Goal: Information Seeking & Learning: Check status

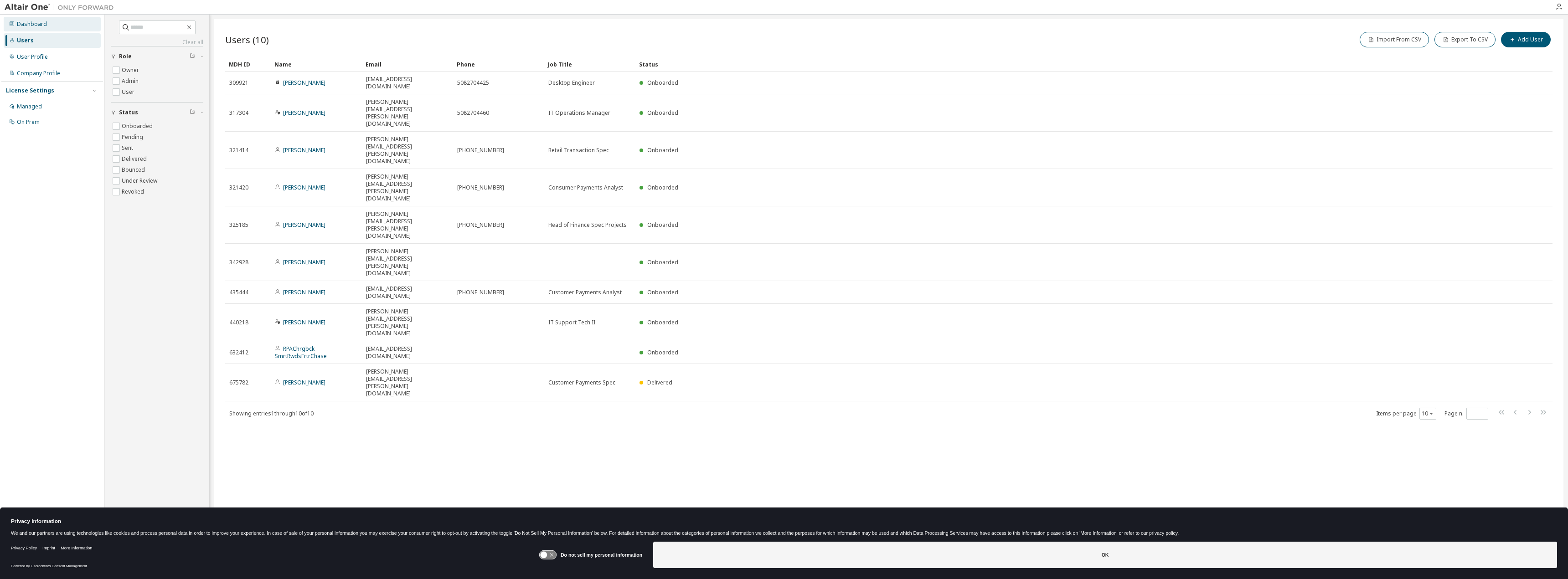
click at [30, 26] on div "Dashboard" at bounding box center [32, 24] width 30 height 7
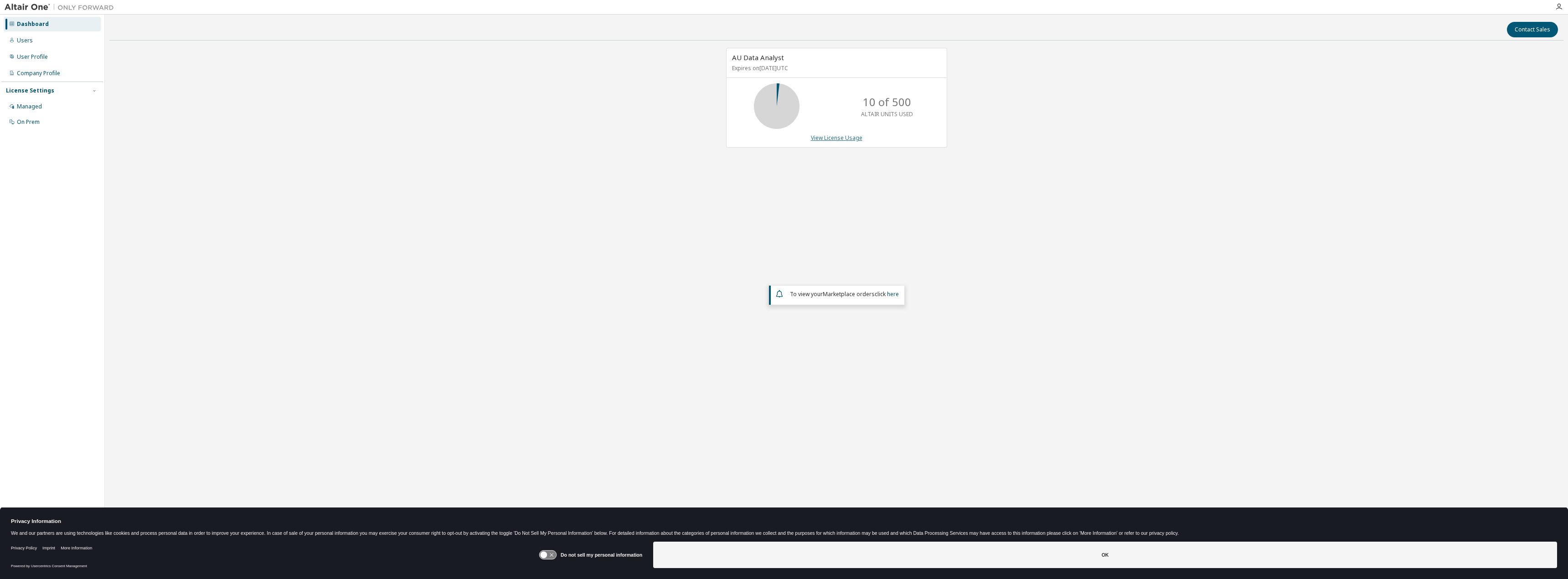
click at [847, 137] on link "View License Usage" at bounding box center [836, 137] width 52 height 8
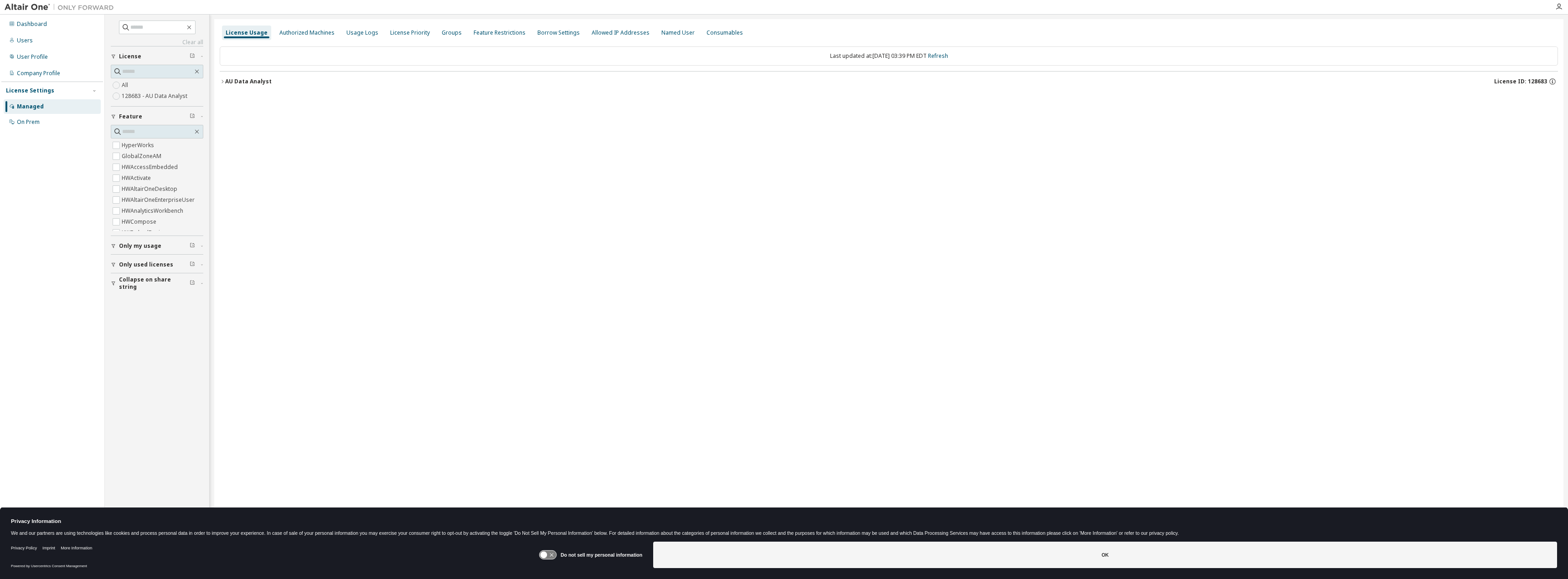
click at [233, 77] on button "AU Data Analyst License ID: 128683" at bounding box center [889, 81] width 1339 height 20
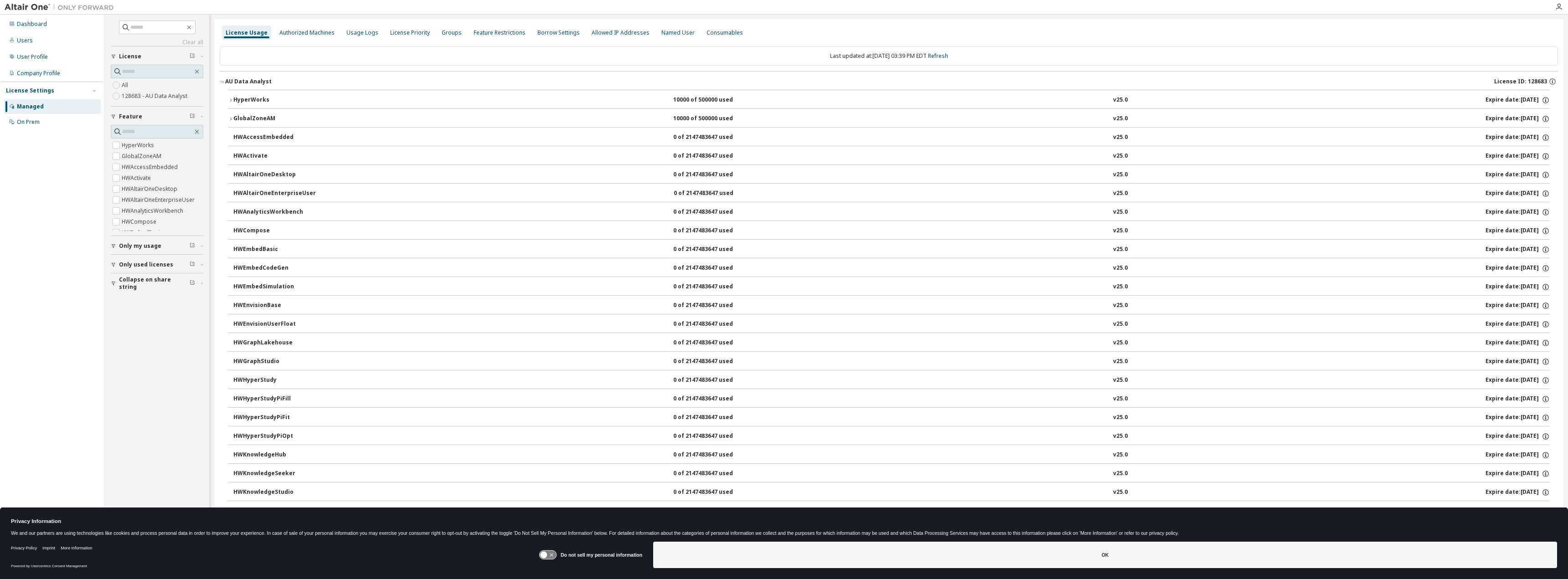
click at [233, 79] on div "AU Data Analyst" at bounding box center [248, 81] width 46 height 7
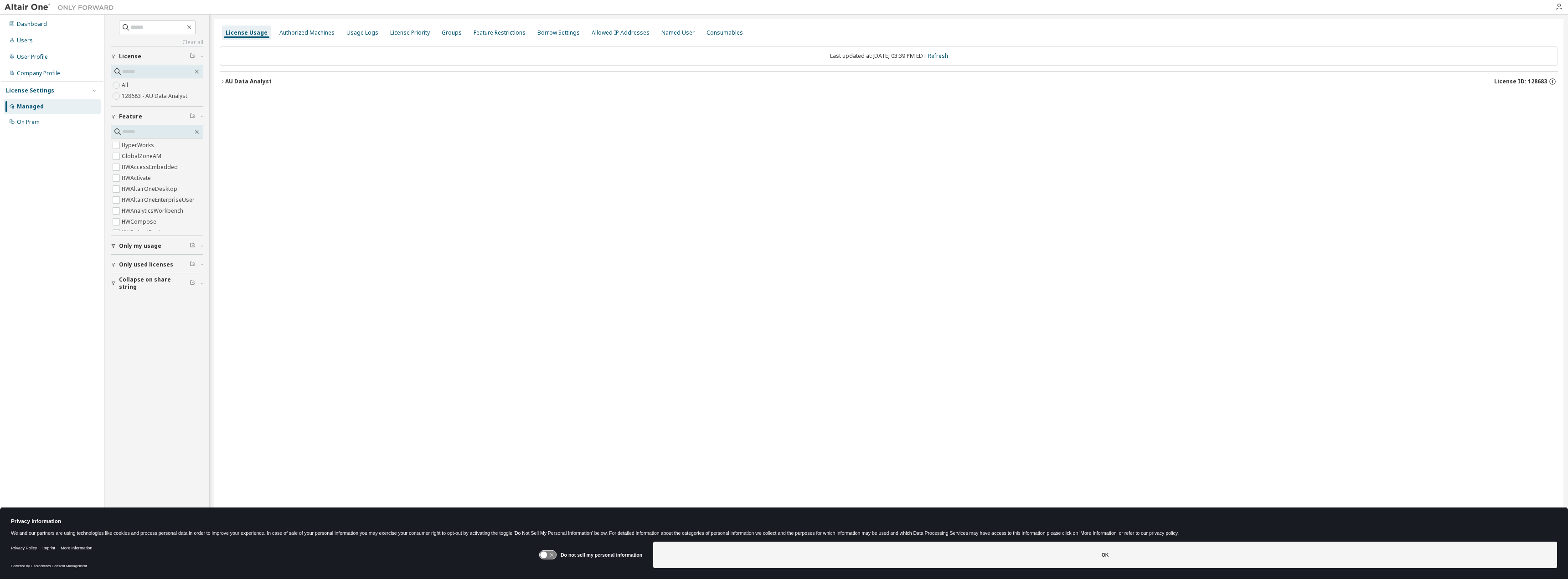
click at [233, 79] on div "AU Data Analyst" at bounding box center [248, 81] width 46 height 7
click at [117, 156] on button "Only my usage" at bounding box center [157, 165] width 93 height 20
click at [228, 83] on div "AU Data Analyst" at bounding box center [248, 81] width 46 height 7
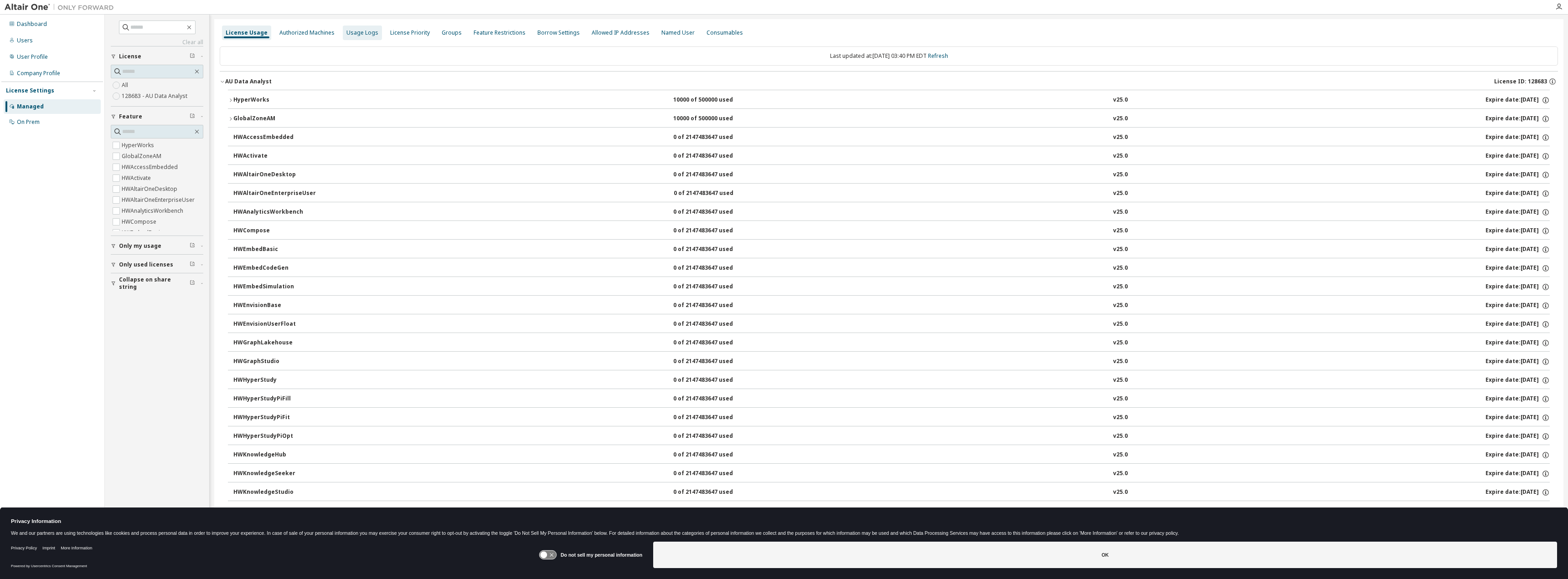
click at [356, 32] on div "Usage Logs" at bounding box center [362, 33] width 32 height 7
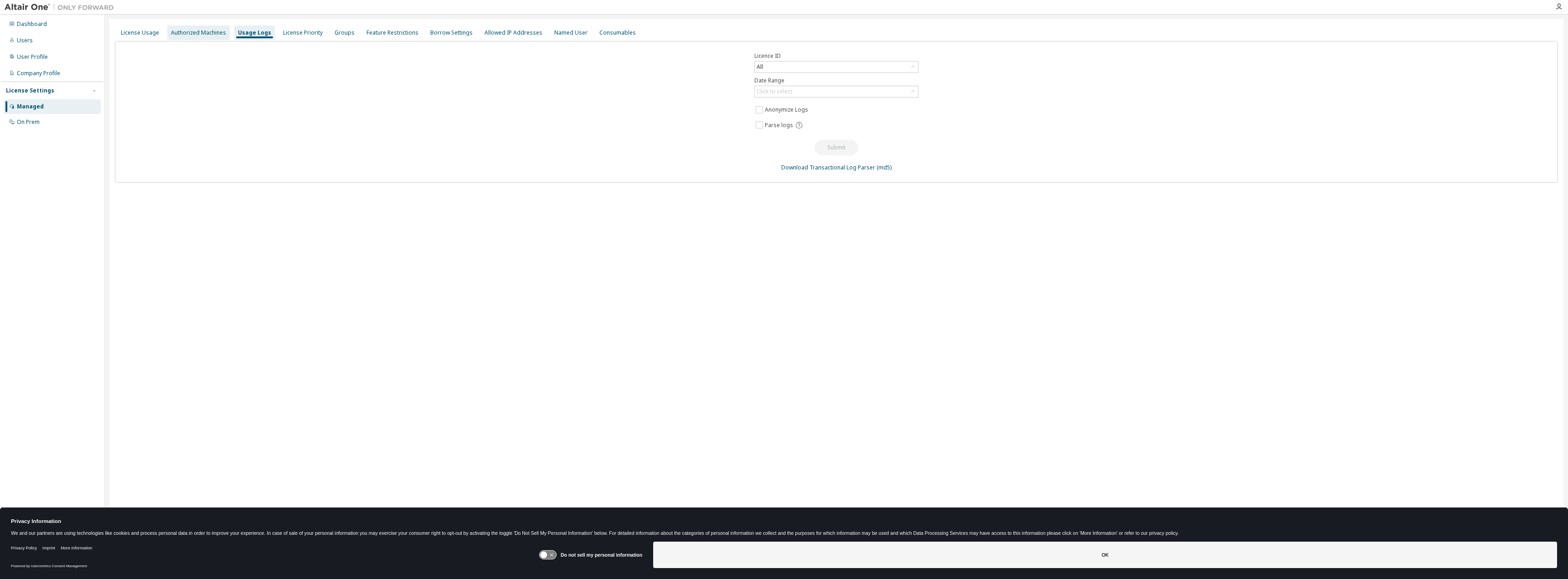
click at [208, 28] on div "Authorized Machines" at bounding box center [198, 33] width 63 height 15
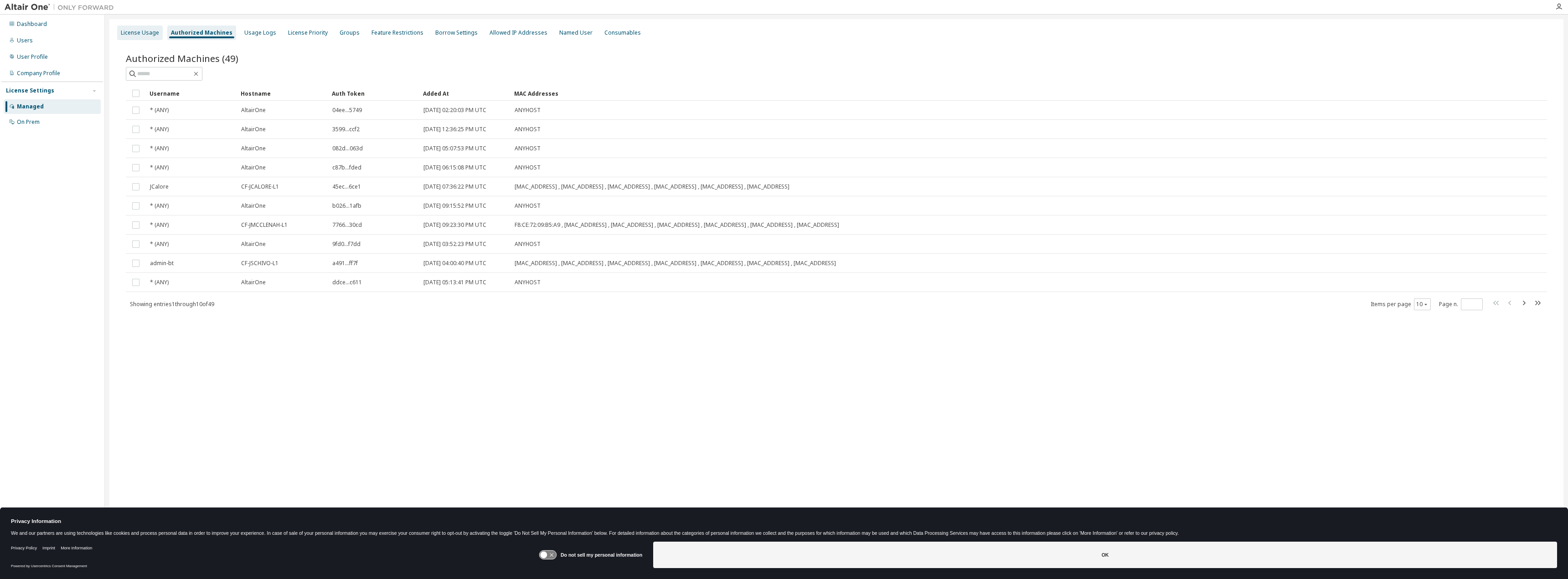
click at [128, 33] on div "License Usage" at bounding box center [139, 33] width 38 height 7
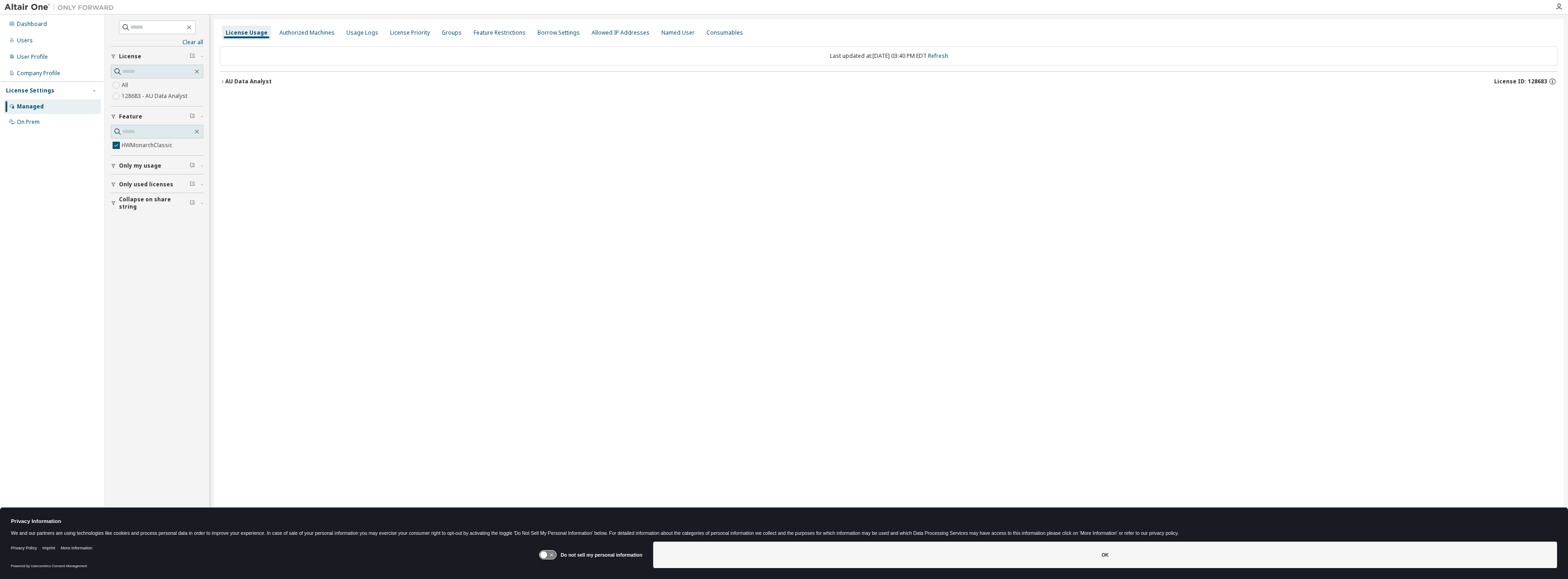
click at [249, 83] on div "AU Data Analyst" at bounding box center [248, 81] width 46 height 7
click at [249, 102] on div "HWMonarchClassic" at bounding box center [274, 100] width 82 height 8
click at [150, 182] on span "Only used licenses" at bounding box center [145, 184] width 54 height 7
click at [147, 268] on span "Only used licenses" at bounding box center [145, 265] width 54 height 7
click at [248, 80] on div "AU Data Analyst" at bounding box center [248, 81] width 46 height 7
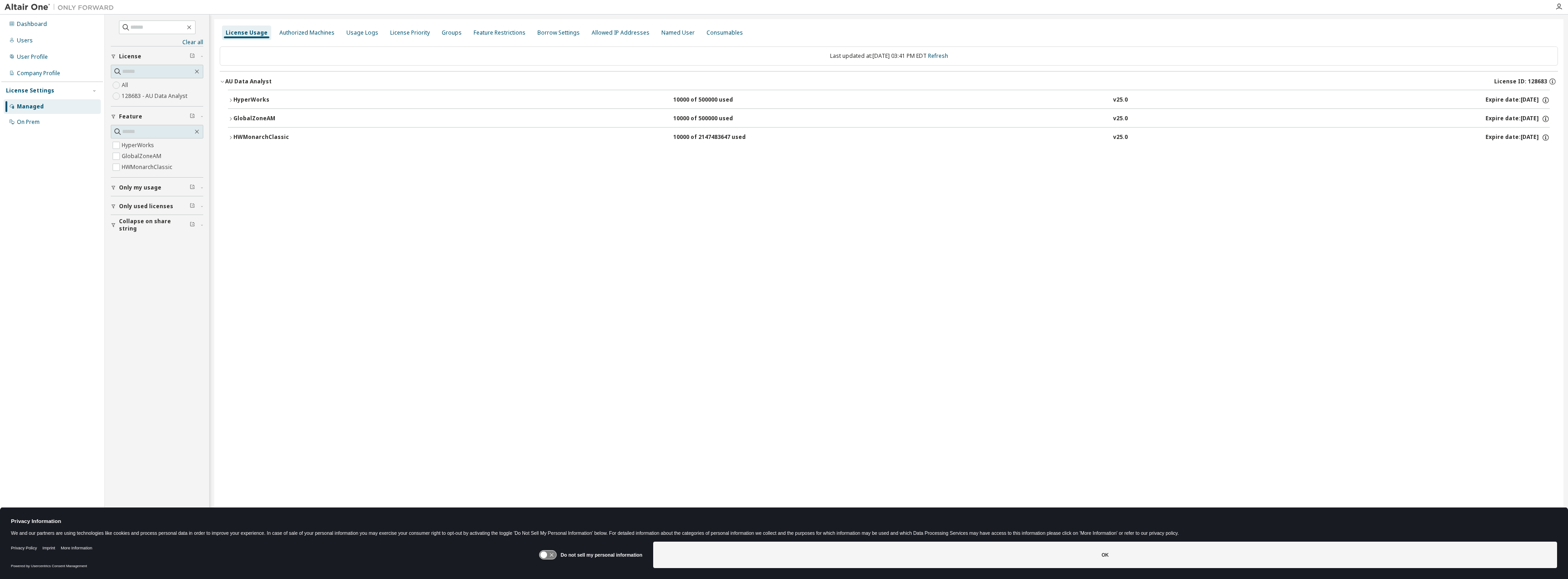
click at [242, 135] on div "HWMonarchClassic" at bounding box center [274, 137] width 82 height 8
click at [248, 117] on div "GlobalZoneAM" at bounding box center [274, 119] width 82 height 8
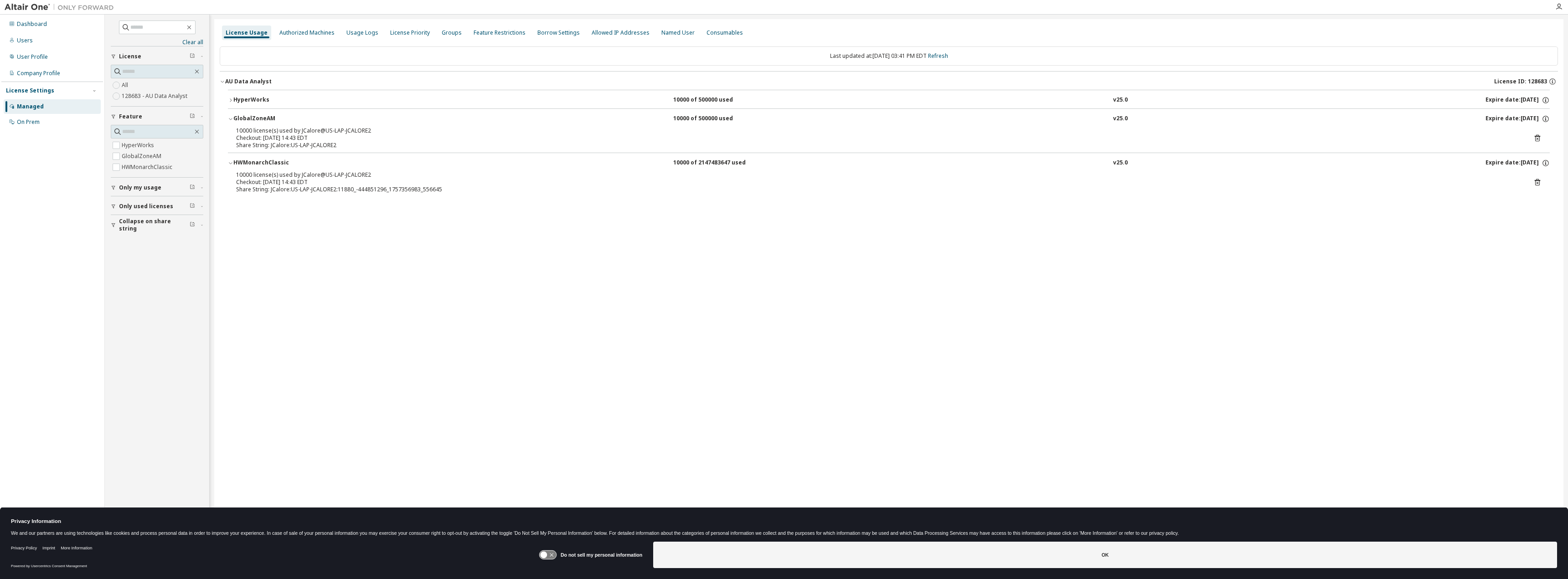
click at [248, 99] on div "HyperWorks" at bounding box center [274, 100] width 82 height 8
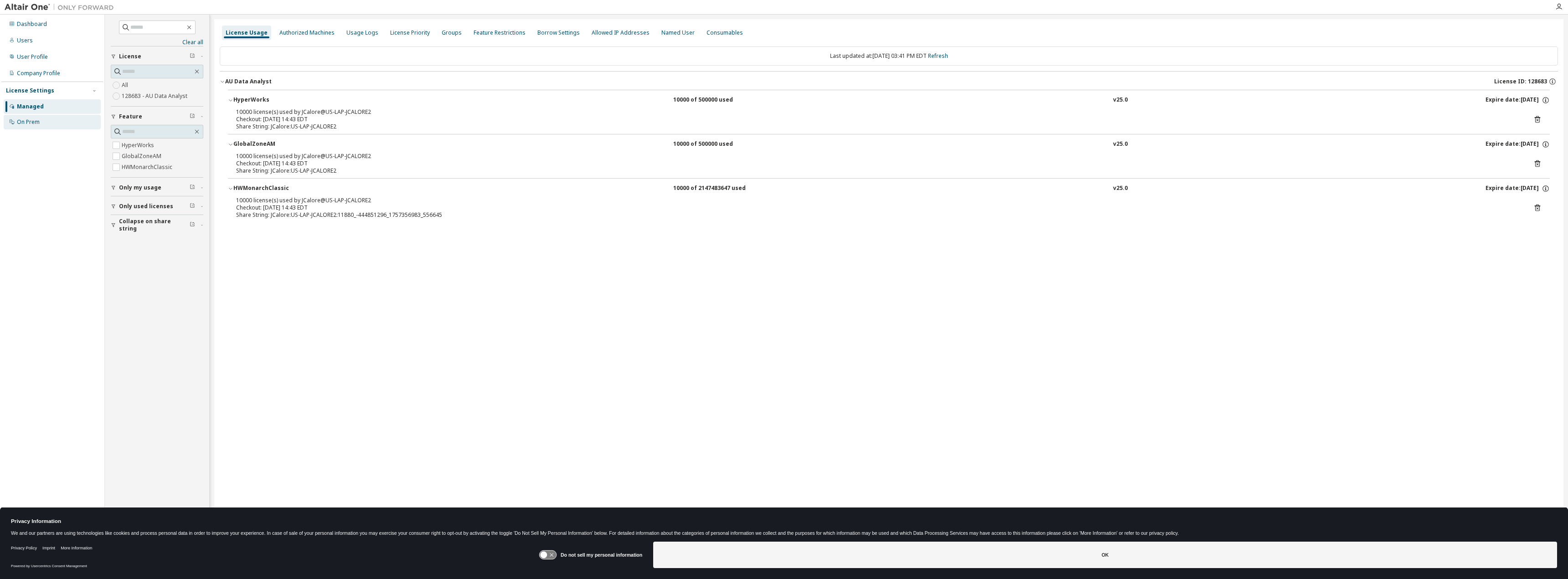
click at [40, 123] on div "On Prem" at bounding box center [52, 122] width 97 height 15
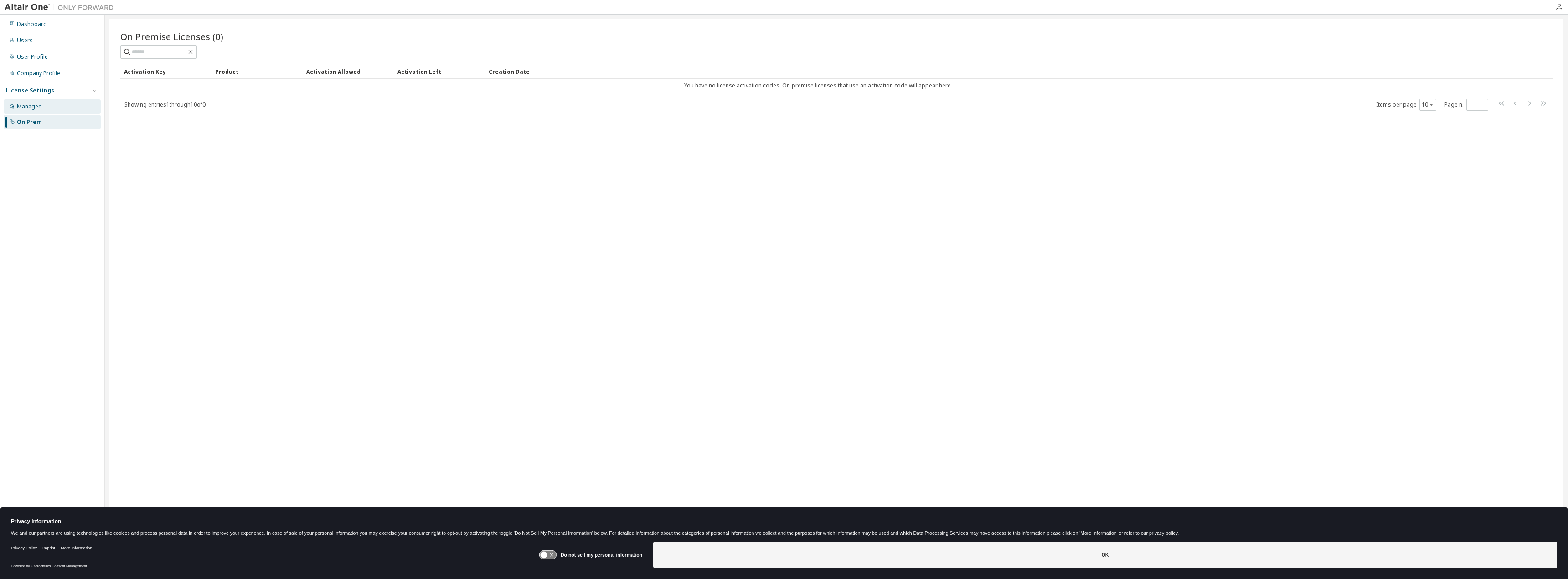
click at [38, 110] on div "Managed" at bounding box center [52, 106] width 97 height 15
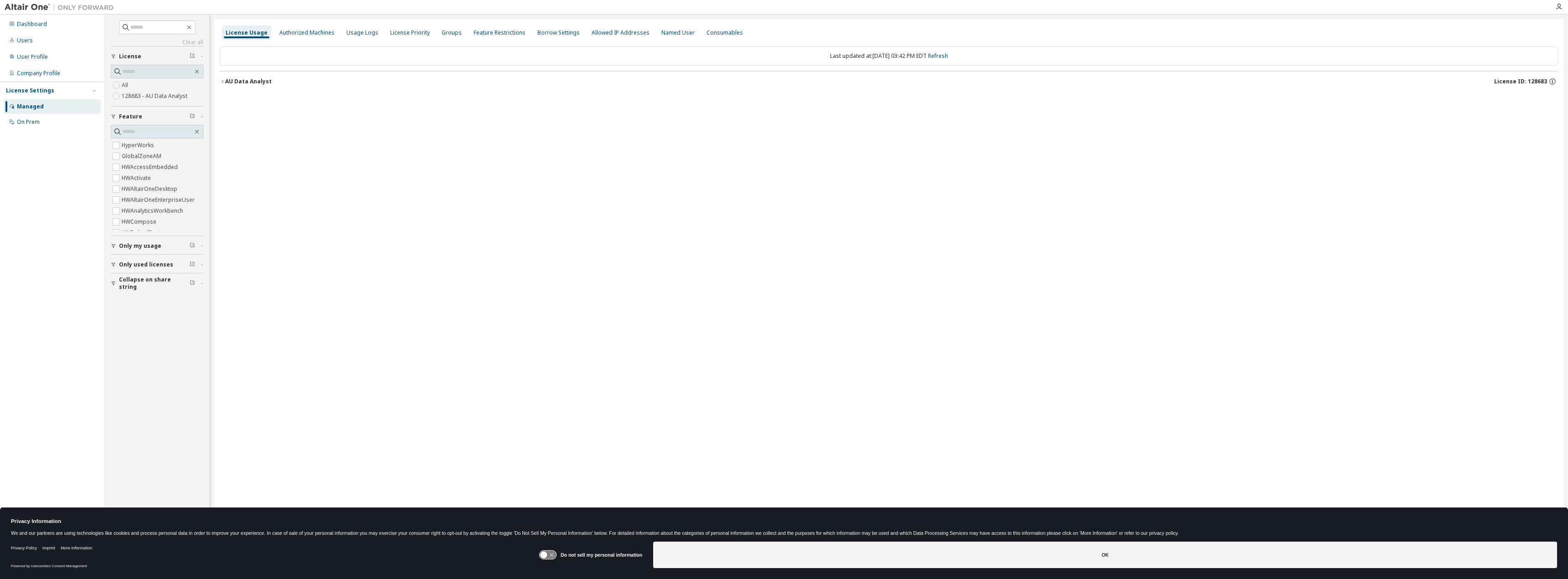
click at [246, 81] on div "AU Data Analyst" at bounding box center [248, 81] width 46 height 7
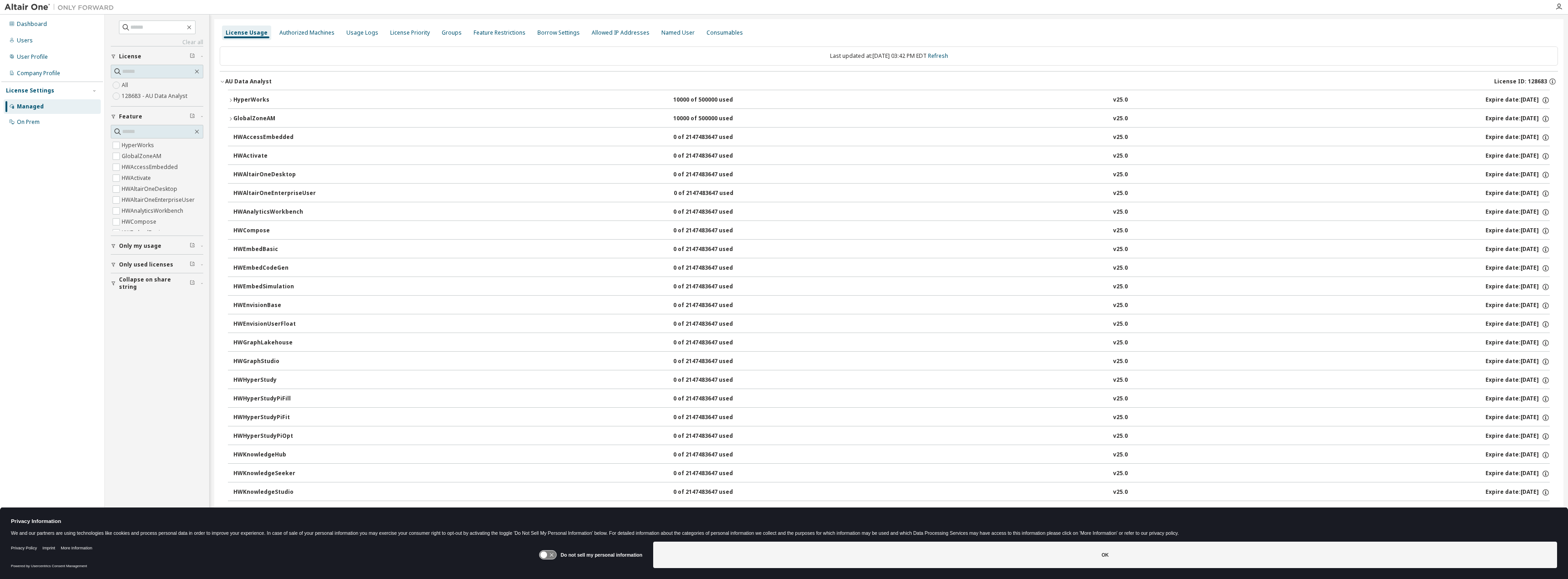
click at [137, 266] on span "Only used licenses" at bounding box center [145, 265] width 54 height 7
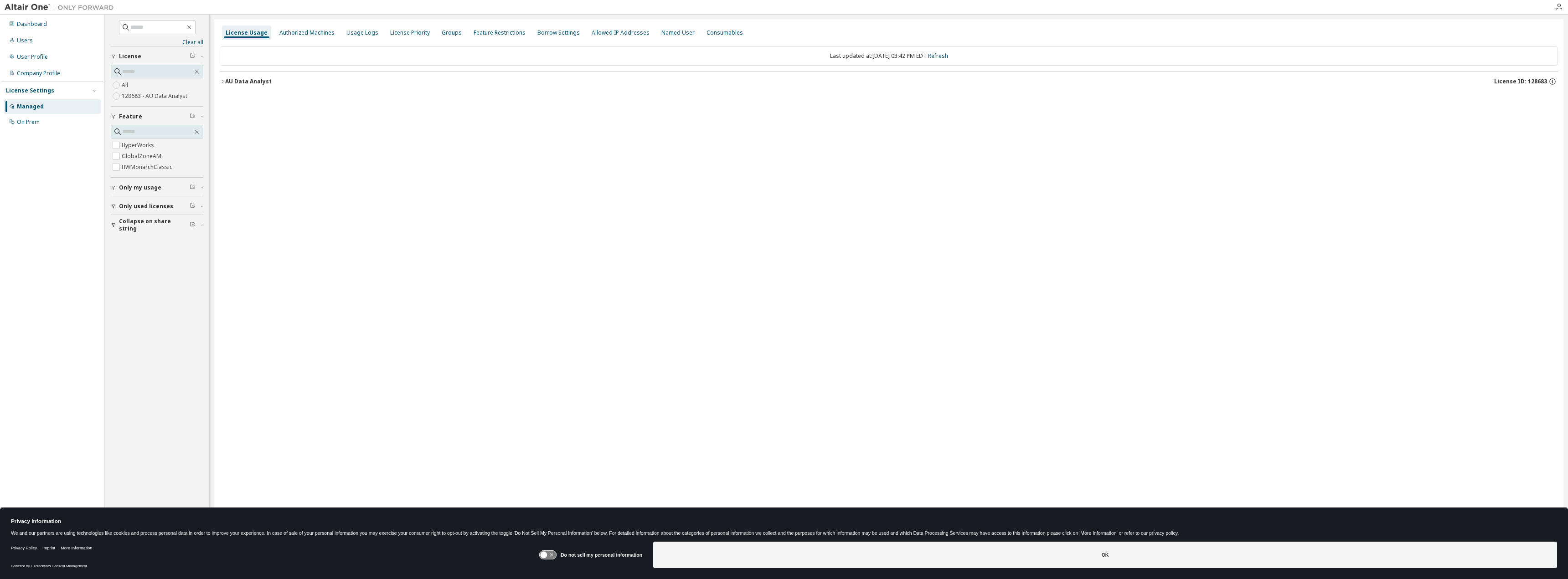
click at [254, 80] on div "AU Data Analyst" at bounding box center [248, 81] width 46 height 7
click at [259, 137] on div "HWMonarchClassic" at bounding box center [274, 137] width 82 height 8
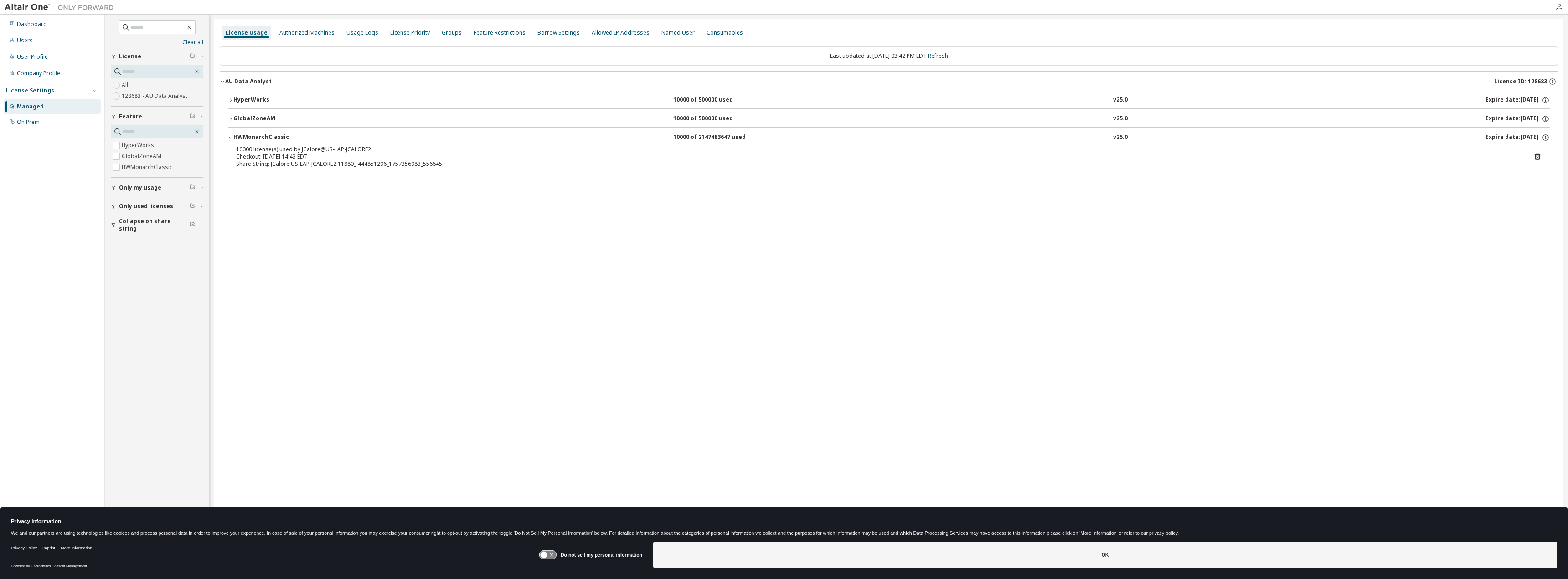
click at [255, 117] on div "GlobalZoneAM" at bounding box center [274, 119] width 82 height 8
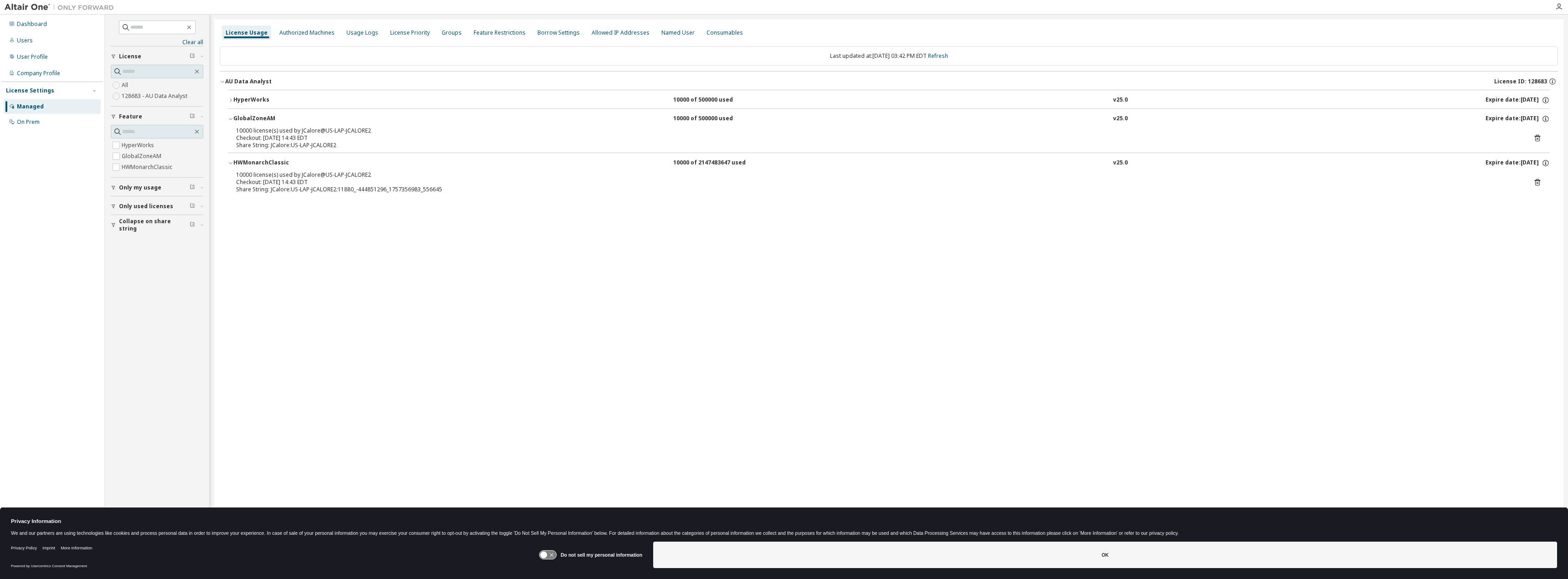
click at [251, 98] on div "HyperWorks" at bounding box center [274, 100] width 82 height 8
